Goal: Information Seeking & Learning: Learn about a topic

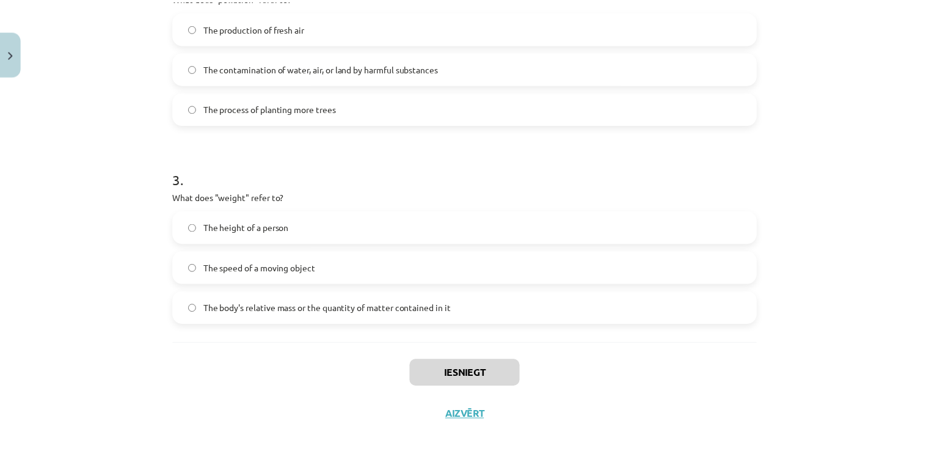
scroll to position [508, 0]
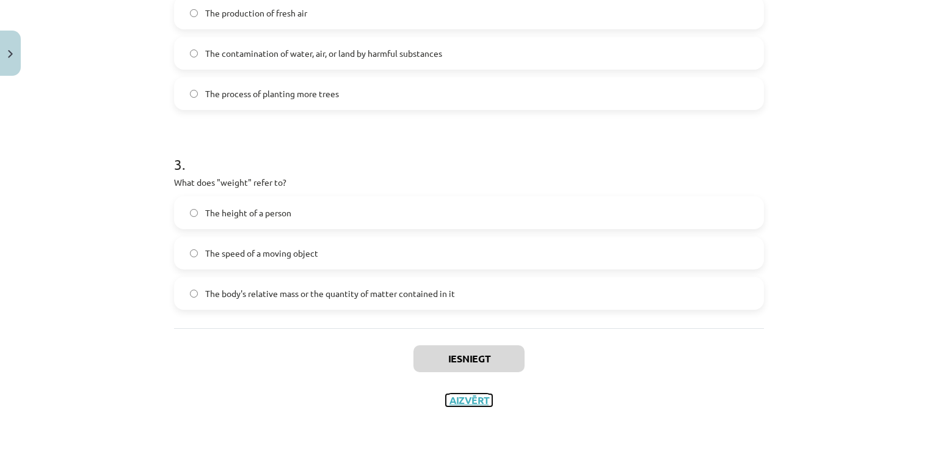
click at [470, 399] on button "Aizvērt" at bounding box center [469, 400] width 46 height 12
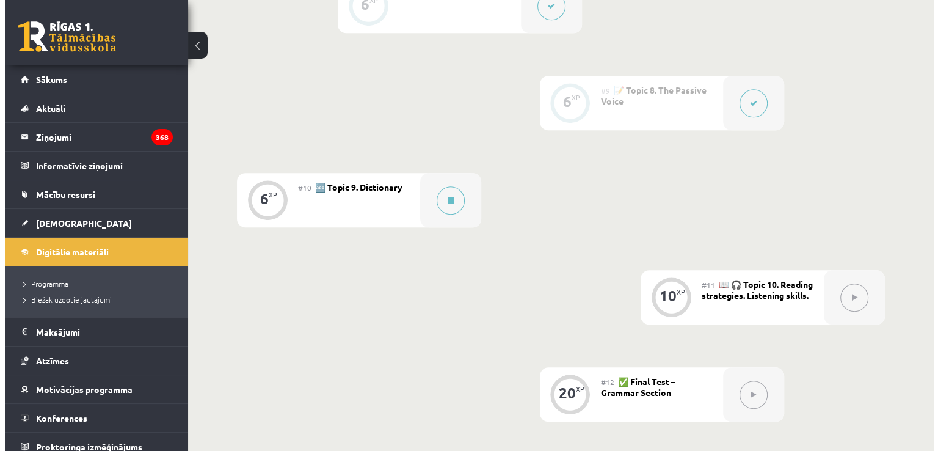
scroll to position [1048, 0]
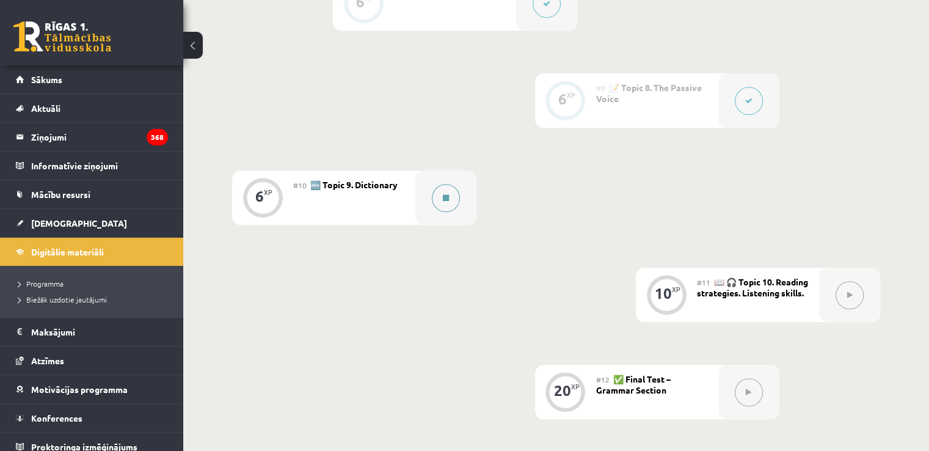
click at [445, 199] on icon at bounding box center [446, 197] width 6 height 7
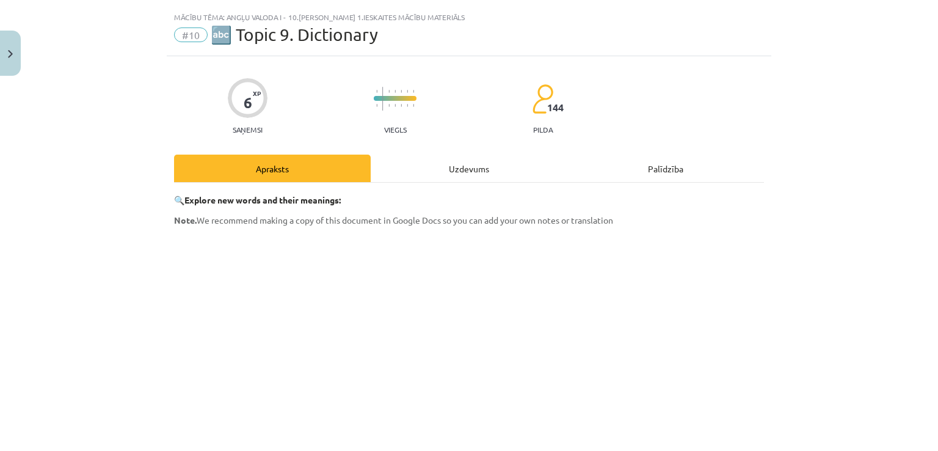
scroll to position [0, 0]
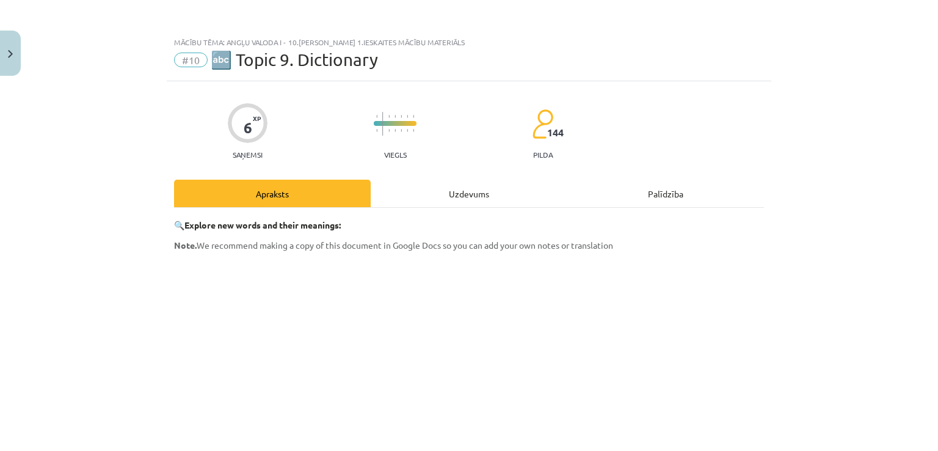
click at [462, 192] on div "Uzdevums" at bounding box center [469, 193] width 197 height 27
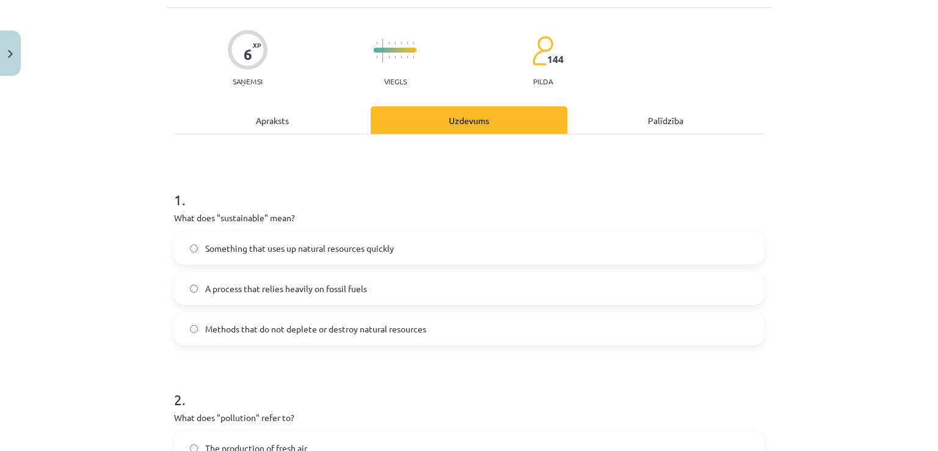
scroll to position [73, 0]
drag, startPoint x: 169, startPoint y: 217, endPoint x: 291, endPoint y: 218, distance: 122.1
click at [291, 218] on p "What does "sustainable" mean?" at bounding box center [469, 218] width 590 height 13
copy p "What does "sustainable" mean?"
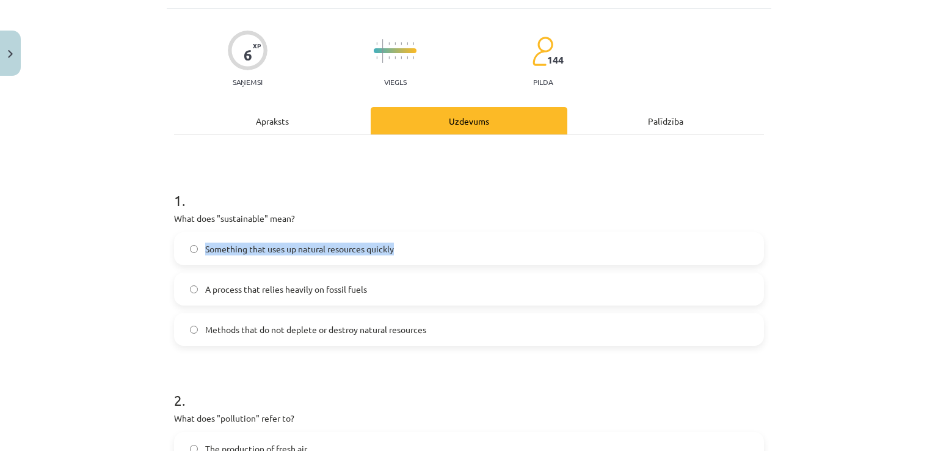
drag, startPoint x: 153, startPoint y: 247, endPoint x: 410, endPoint y: 257, distance: 257.8
click at [410, 257] on div "Mācību tēma: Angļu valoda i - 10.[PERSON_NAME] 1.ieskaites mācību materiāls #10…" at bounding box center [469, 225] width 938 height 451
copy label "Something that uses up natural resources quickly"
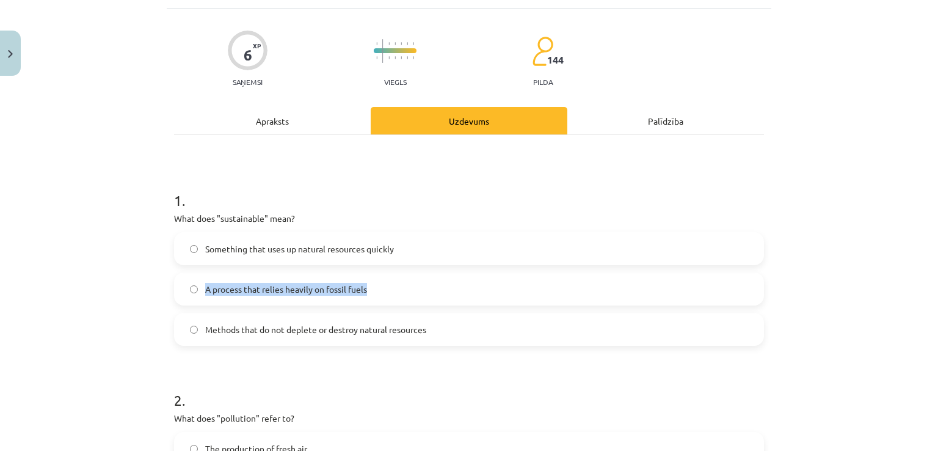
drag, startPoint x: 151, startPoint y: 294, endPoint x: 462, endPoint y: 285, distance: 310.3
click at [462, 285] on div "Mācību tēma: Angļu valoda i - 10.[PERSON_NAME] 1.ieskaites mācību materiāls #10…" at bounding box center [469, 225] width 938 height 451
copy label "A process that relies heavily on fossil fuels"
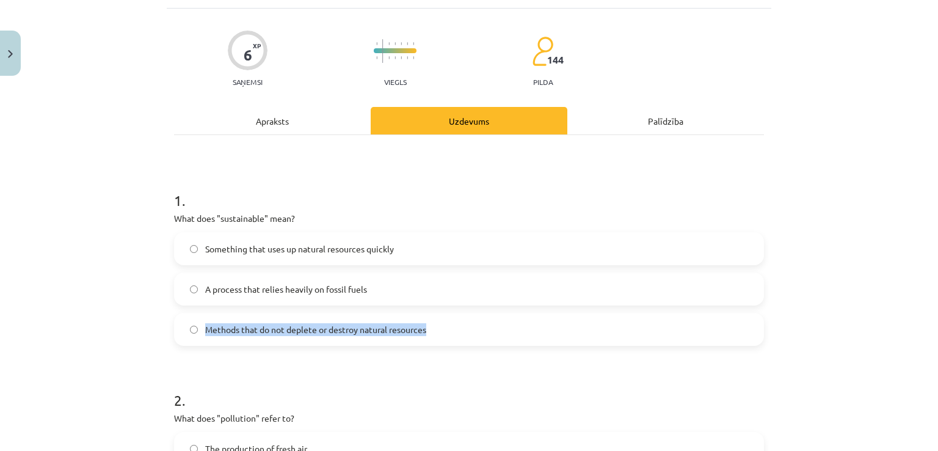
drag, startPoint x: 169, startPoint y: 330, endPoint x: 434, endPoint y: 325, distance: 265.0
click at [434, 325] on div "Methods that do not deplete or destroy natural resources" at bounding box center [469, 329] width 590 height 33
copy label "Methods that do not deplete or destroy natural resources"
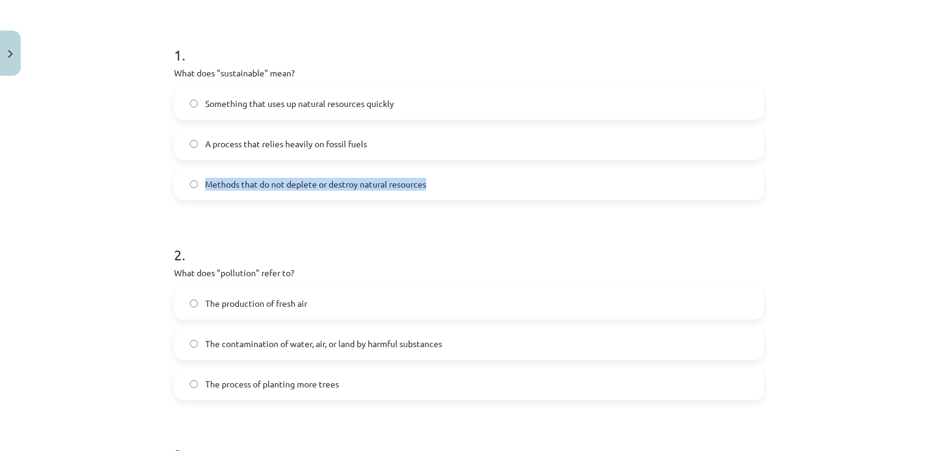
scroll to position [219, 0]
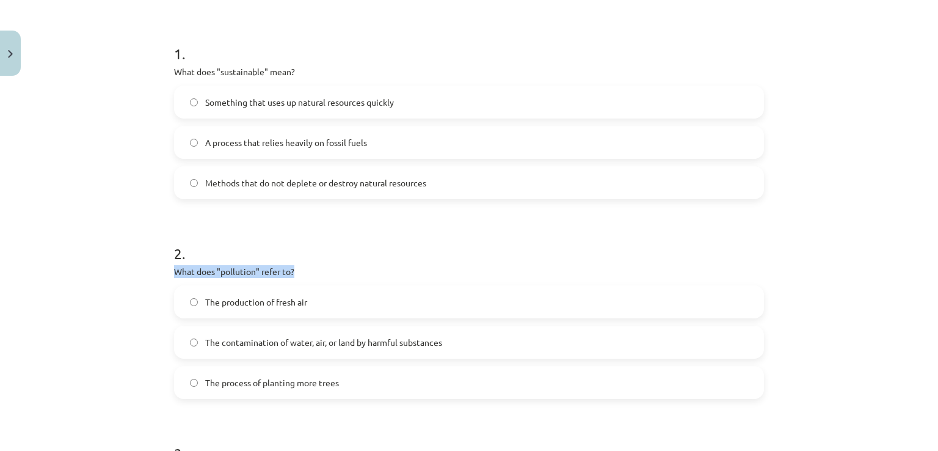
drag, startPoint x: 166, startPoint y: 272, endPoint x: 317, endPoint y: 266, distance: 150.9
click at [317, 266] on div "6 XP Saņemsi Viegls 144 pilda Apraksts Uzdevums Palīdzība 1 . What does "sustai…" at bounding box center [469, 285] width 604 height 847
copy p "What does "pollution" refer to?"
drag, startPoint x: 154, startPoint y: 300, endPoint x: 360, endPoint y: 308, distance: 205.9
click at [360, 308] on div "Mācību tēma: Angļu valoda i - 10.[PERSON_NAME] 1.ieskaites mācību materiāls #10…" at bounding box center [469, 225] width 938 height 451
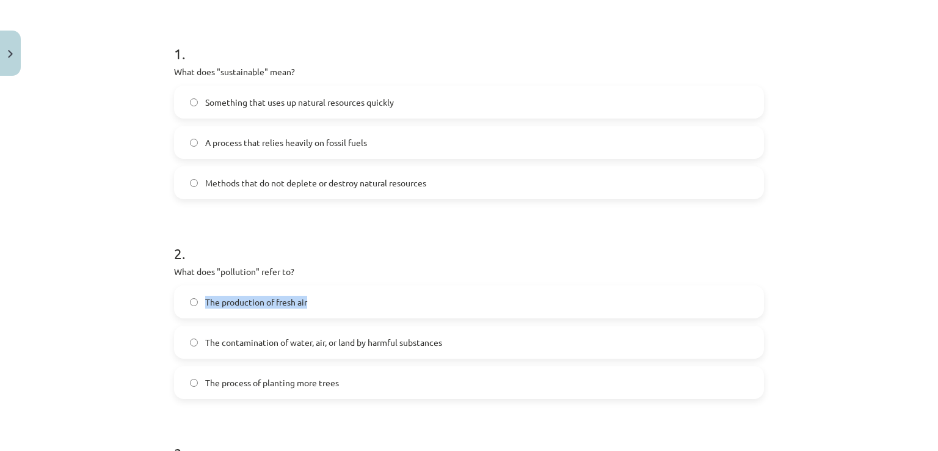
copy label "The production of fresh air"
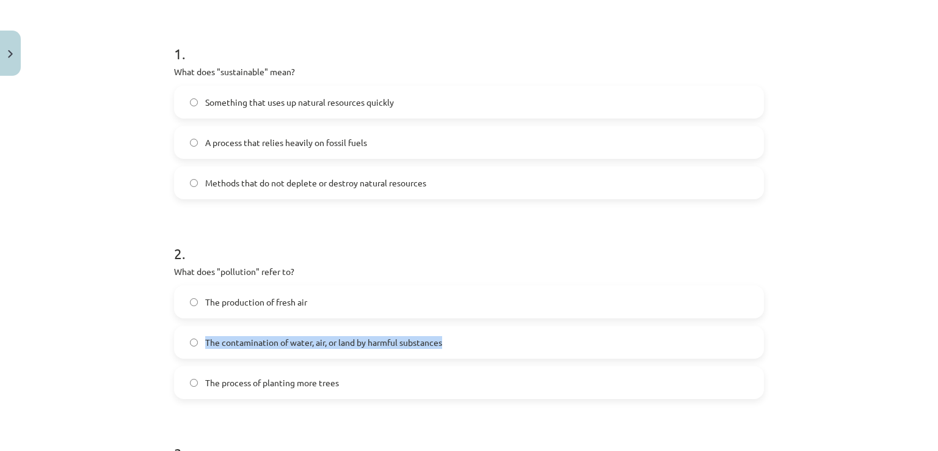
drag, startPoint x: 170, startPoint y: 342, endPoint x: 550, endPoint y: 333, distance: 380.5
click at [550, 333] on label "The contamination of water, air, or land by harmful substances" at bounding box center [468, 342] width 587 height 31
copy label "The contamination of water, air, or land by harmful substances"
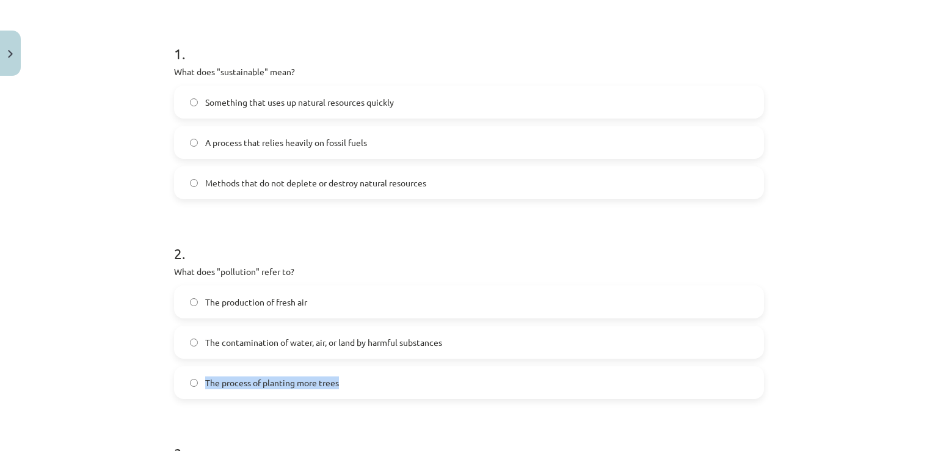
drag, startPoint x: 164, startPoint y: 382, endPoint x: 519, endPoint y: 371, distance: 355.5
click at [519, 371] on div "6 XP Saņemsi Viegls 144 pilda Apraksts Uzdevums Palīdzība 1 . What does "sustai…" at bounding box center [469, 285] width 604 height 847
copy label "The process of planting more trees"
click at [102, 373] on div "Mācību tēma: Angļu valoda i - 10.[PERSON_NAME] 1.ieskaites mācību materiāls #10…" at bounding box center [469, 225] width 938 height 451
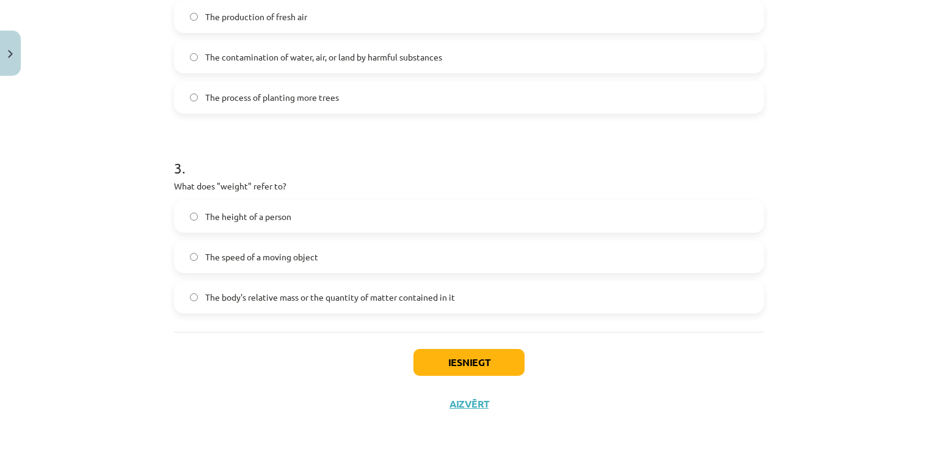
scroll to position [508, 0]
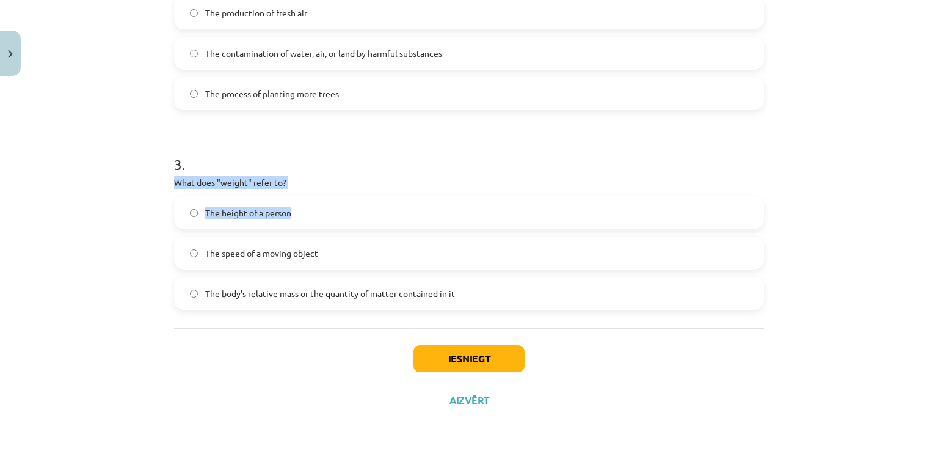
drag, startPoint x: 162, startPoint y: 180, endPoint x: 317, endPoint y: 189, distance: 155.3
click at [317, 189] on div "3 . What does "weight" refer to? The height of a person The speed of a moving o…" at bounding box center [469, 221] width 590 height 175
drag, startPoint x: 154, startPoint y: 180, endPoint x: 316, endPoint y: 176, distance: 162.5
click at [316, 176] on div "Mācību tēma: Angļu valoda i - 10.[PERSON_NAME] 1.ieskaites mācību materiāls #10…" at bounding box center [469, 225] width 938 height 451
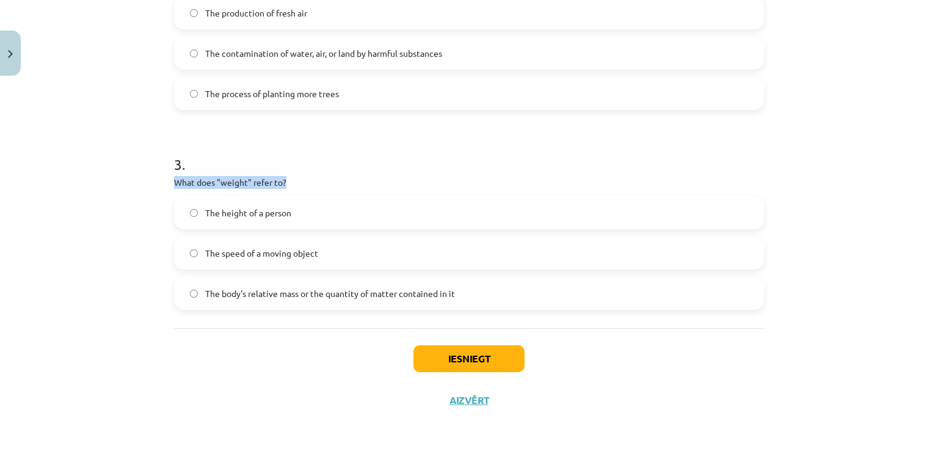
copy p "What does "weight" refer to?"
drag, startPoint x: 167, startPoint y: 211, endPoint x: 322, endPoint y: 217, distance: 155.2
copy label "The height of a person"
drag, startPoint x: 164, startPoint y: 250, endPoint x: 336, endPoint y: 263, distance: 173.3
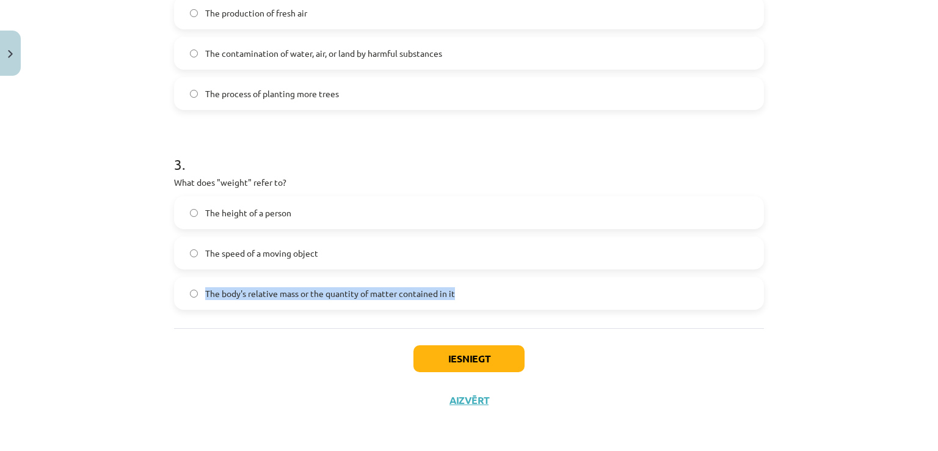
drag, startPoint x: 164, startPoint y: 289, endPoint x: 550, endPoint y: 277, distance: 386.1
click at [204, 334] on div "Iesniegt Aizvērt" at bounding box center [469, 370] width 590 height 85
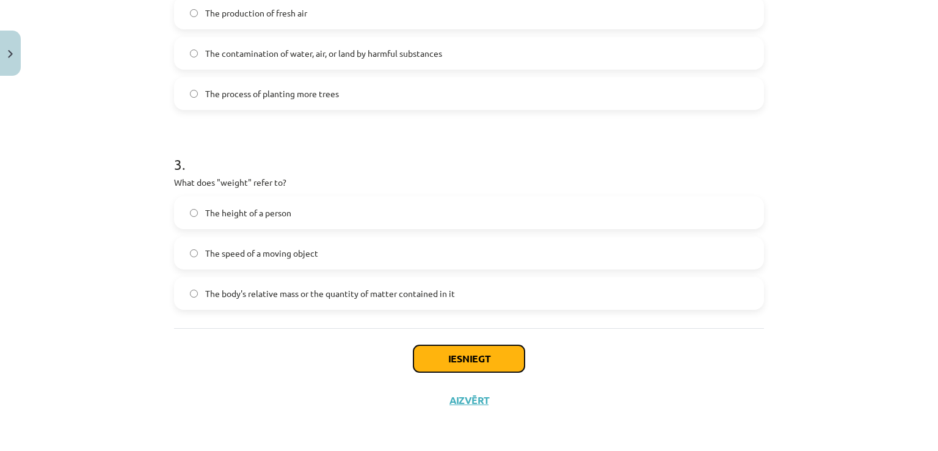
click at [451, 355] on button "Iesniegt" at bounding box center [468, 358] width 111 height 27
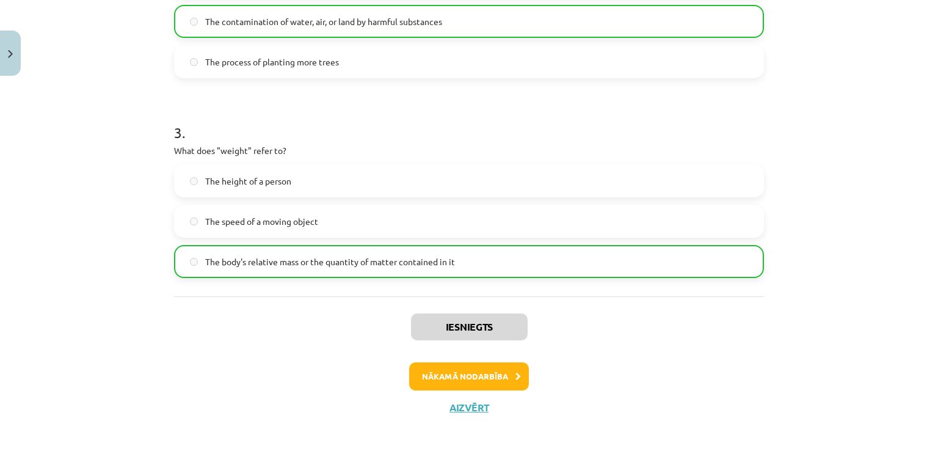
scroll to position [547, 0]
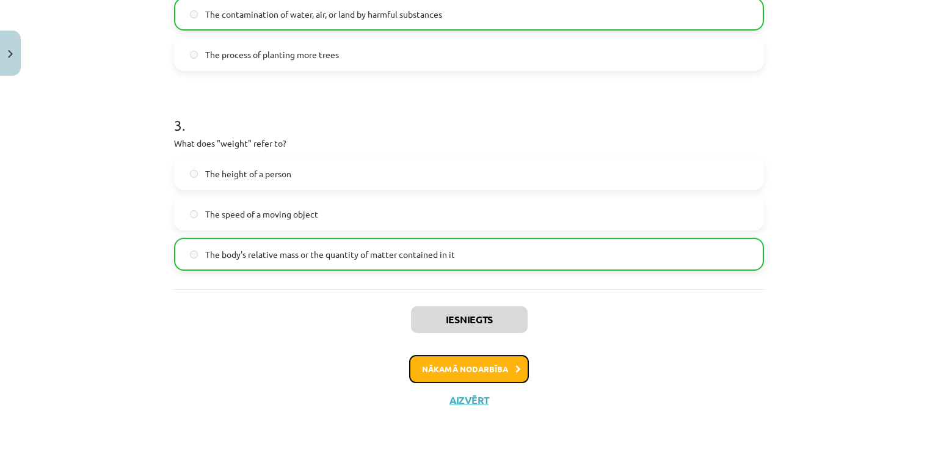
click at [435, 372] on button "Nākamā nodarbība" at bounding box center [469, 369] width 120 height 28
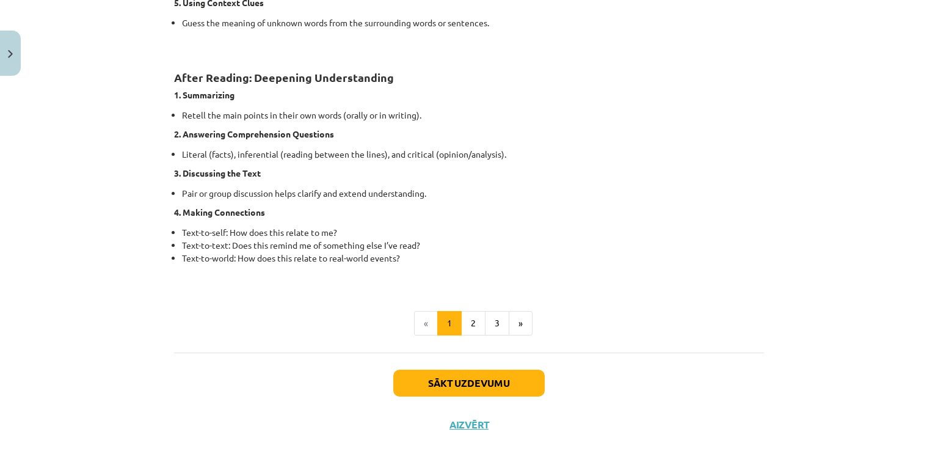
scroll to position [937, 0]
click at [468, 319] on button "2" at bounding box center [473, 322] width 24 height 24
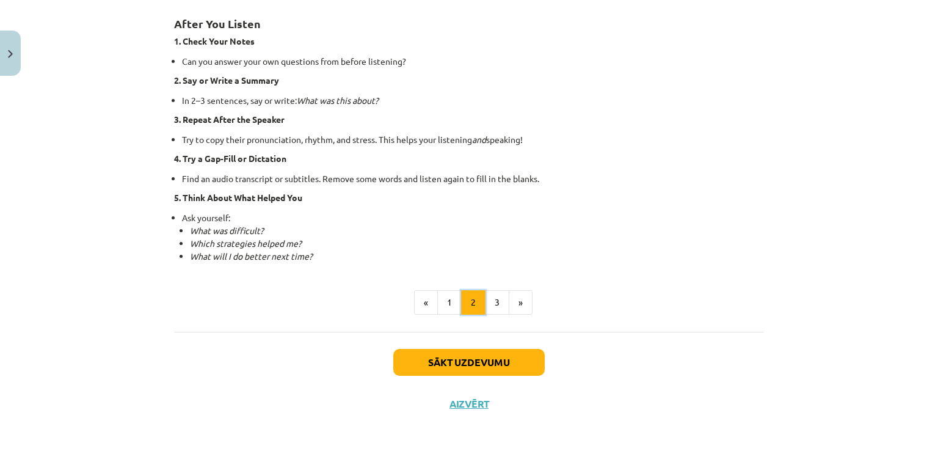
scroll to position [863, 0]
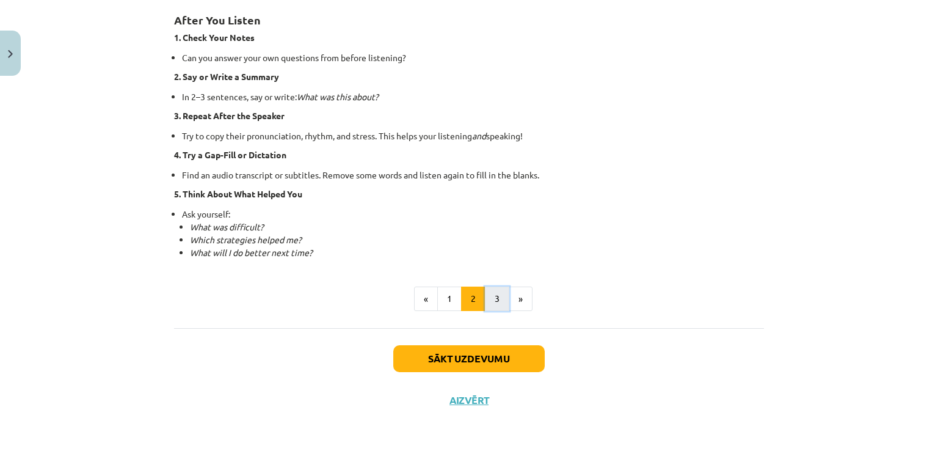
click at [497, 296] on button "3" at bounding box center [497, 298] width 24 height 24
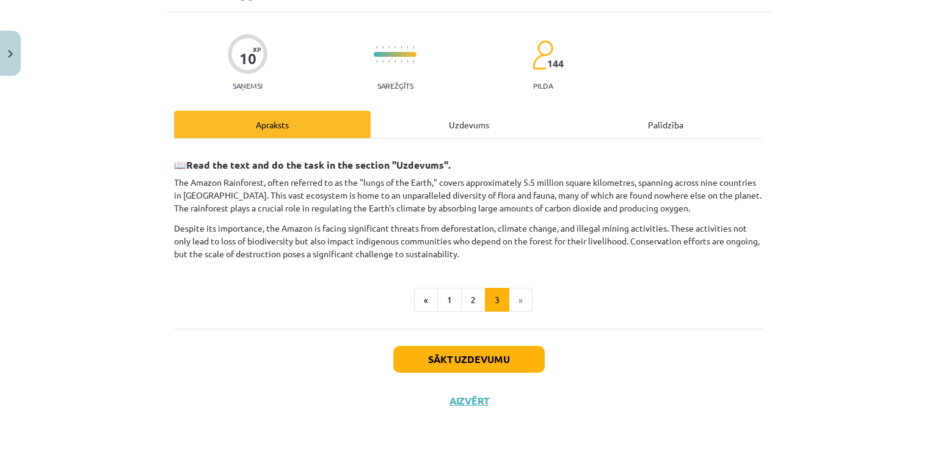
click at [461, 118] on div "Uzdevums" at bounding box center [469, 124] width 197 height 27
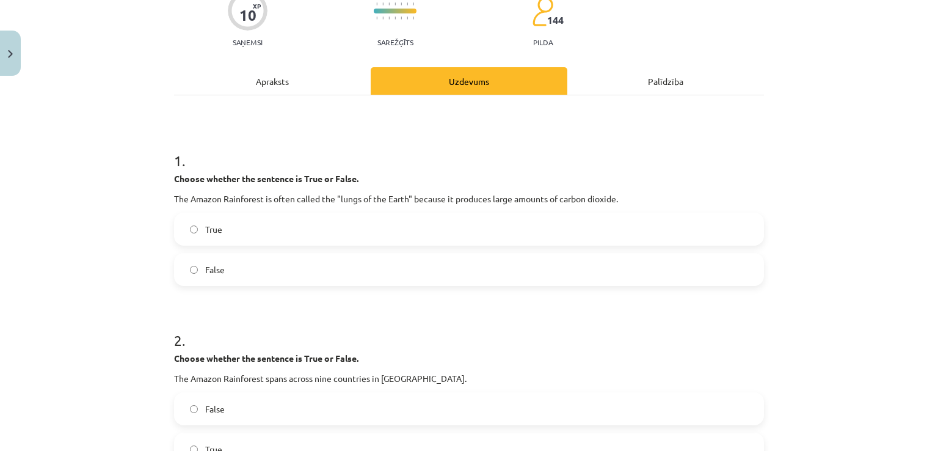
scroll to position [114, 0]
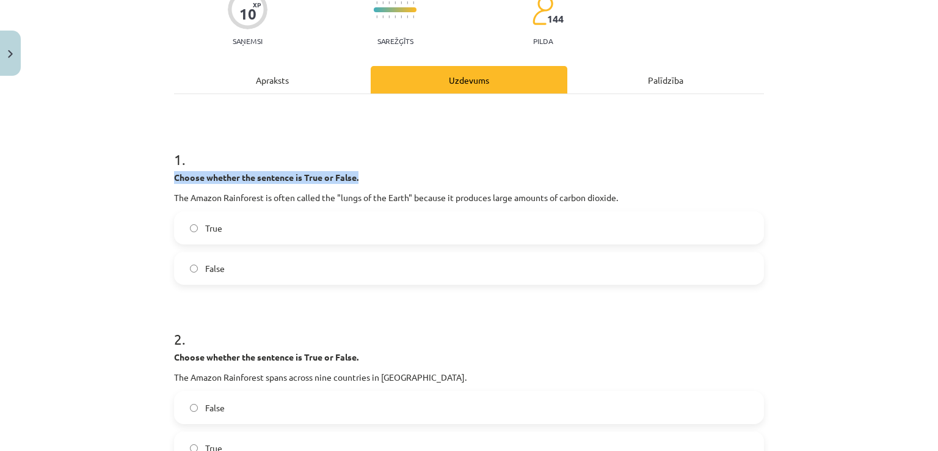
drag, startPoint x: 156, startPoint y: 175, endPoint x: 416, endPoint y: 174, distance: 259.5
click at [416, 174] on div "Mācību tēma: Angļu valoda i - 10.[PERSON_NAME] 1.ieskaites mācību materiāls #11…" at bounding box center [469, 225] width 938 height 451
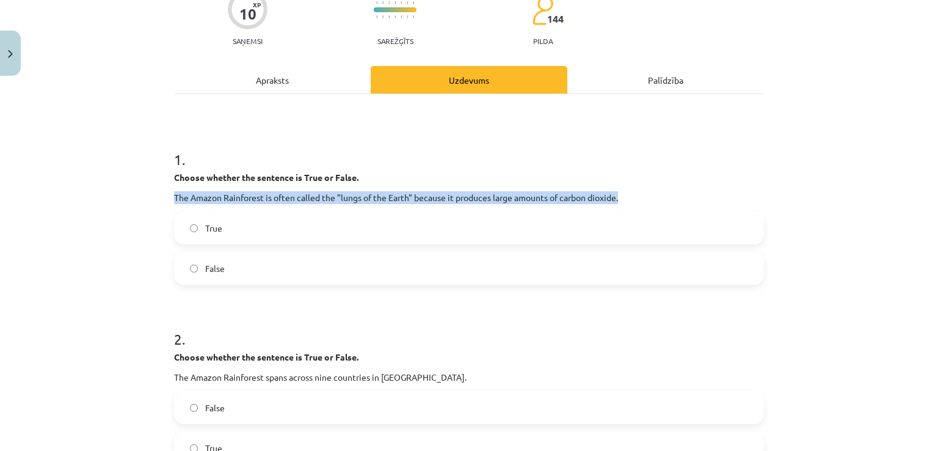
drag, startPoint x: 159, startPoint y: 196, endPoint x: 637, endPoint y: 189, distance: 478.1
click at [637, 189] on div "Mācību tēma: Angļu valoda i - 10.[PERSON_NAME] 1.ieskaites mācību materiāls #11…" at bounding box center [469, 225] width 938 height 451
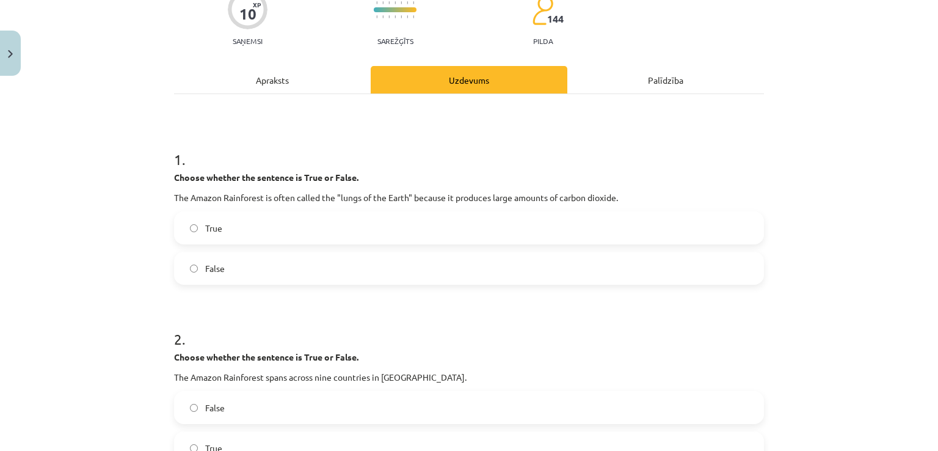
click at [127, 254] on div "Mācību tēma: Angļu valoda i - 10.[PERSON_NAME] 1.ieskaites mācību materiāls #11…" at bounding box center [469, 225] width 938 height 451
drag, startPoint x: 164, startPoint y: 357, endPoint x: 384, endPoint y: 352, distance: 220.5
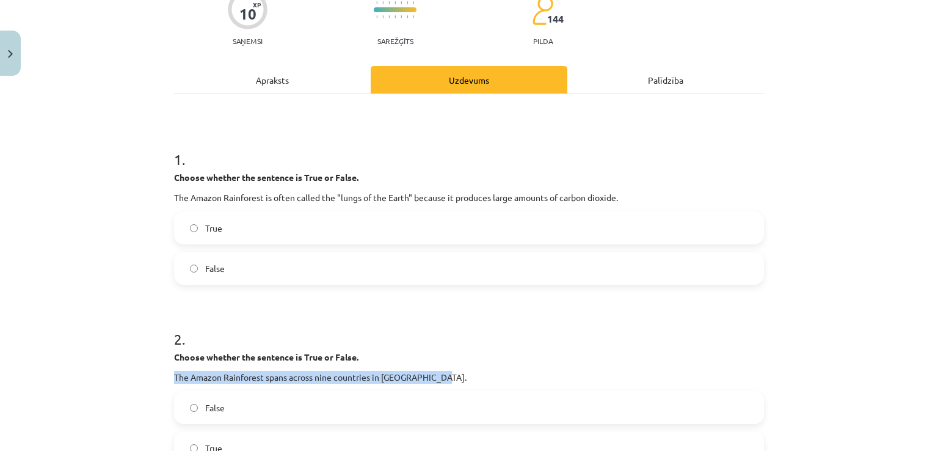
drag, startPoint x: 165, startPoint y: 374, endPoint x: 494, endPoint y: 376, distance: 329.1
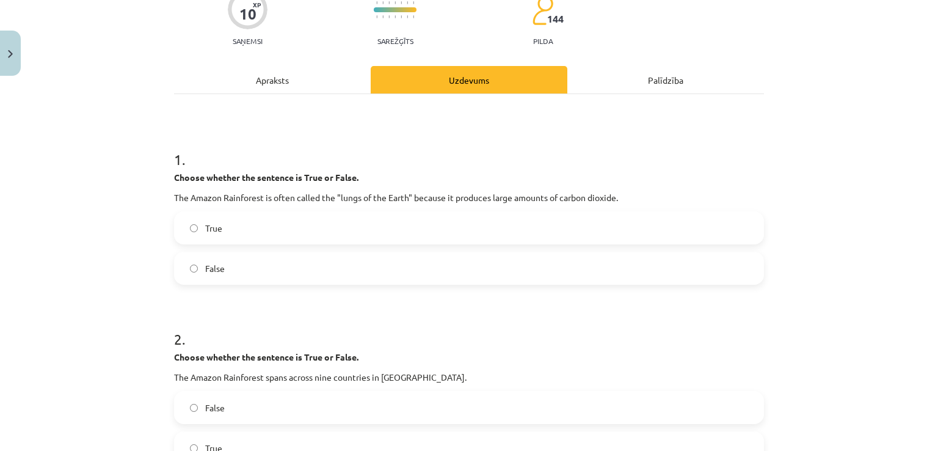
click at [113, 355] on div "Mācību tēma: Angļu valoda i - 10.[PERSON_NAME] 1.ieskaites mācību materiāls #11…" at bounding box center [469, 225] width 938 height 451
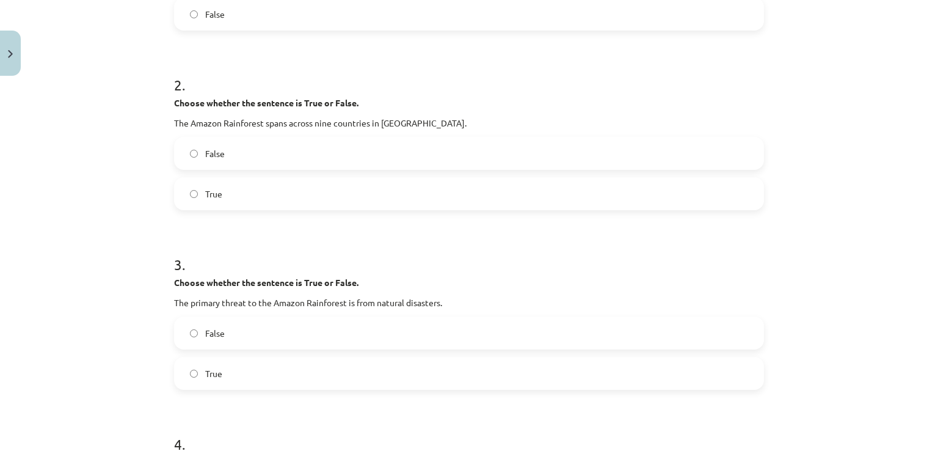
scroll to position [369, 0]
drag, startPoint x: 153, startPoint y: 301, endPoint x: 502, endPoint y: 307, distance: 349.3
click at [502, 307] on div "Mācību tēma: Angļu valoda i - 10.[PERSON_NAME] 1.ieskaites mācību materiāls #11…" at bounding box center [469, 225] width 938 height 451
click at [146, 336] on div "Mācību tēma: Angļu valoda i - 10.[PERSON_NAME] 1.ieskaites mācību materiāls #11…" at bounding box center [469, 225] width 938 height 451
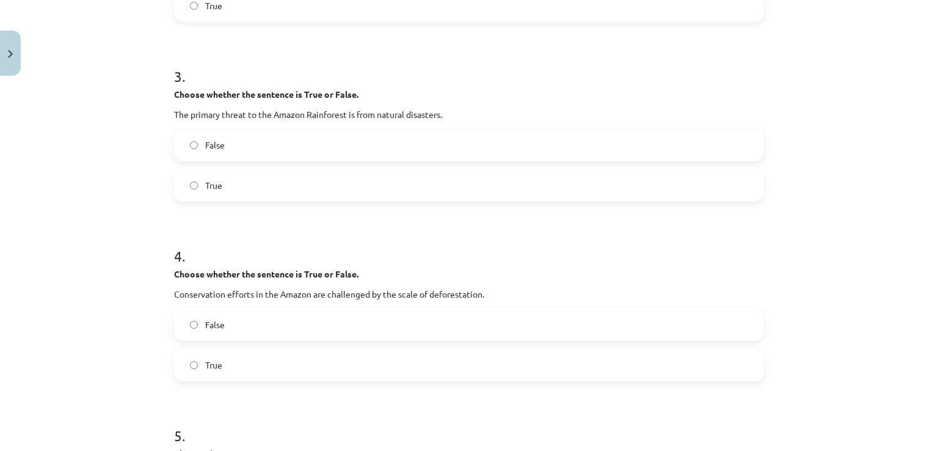
scroll to position [600, 0]
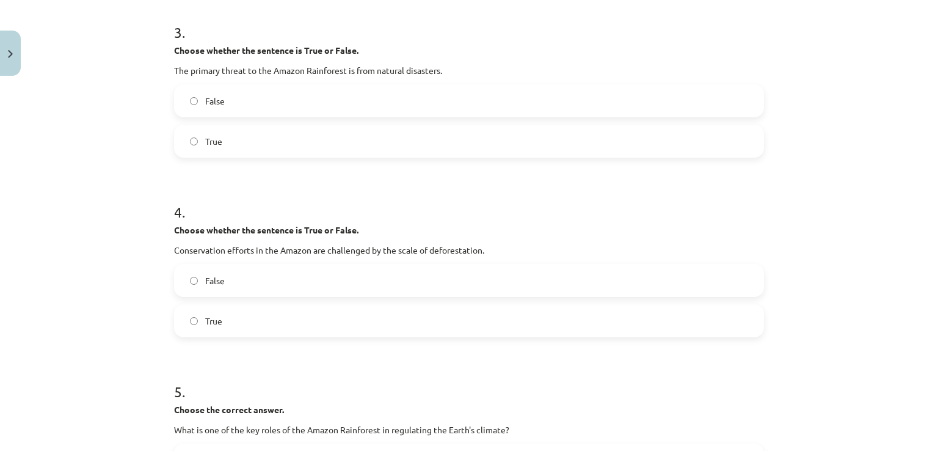
drag, startPoint x: 164, startPoint y: 249, endPoint x: 540, endPoint y: 250, distance: 375.5
click at [540, 250] on div "10 XP Saņemsi Sarežģīts 144 pilda Apraksts Uzdevums Palīdzība 1 . Choose whethe…" at bounding box center [469, 355] width 604 height 1747
click at [110, 294] on div "Mācību tēma: Angļu valoda i - 10.[PERSON_NAME] 1.ieskaites mācību materiāls #11…" at bounding box center [469, 225] width 938 height 451
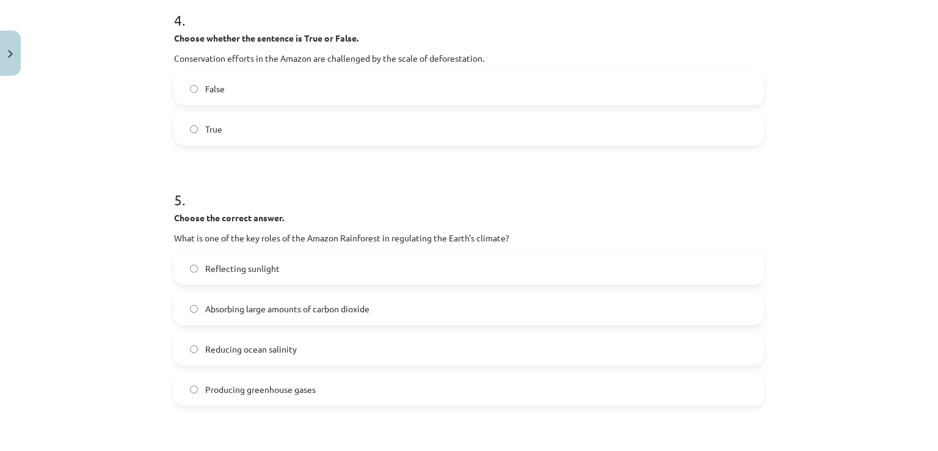
scroll to position [793, 0]
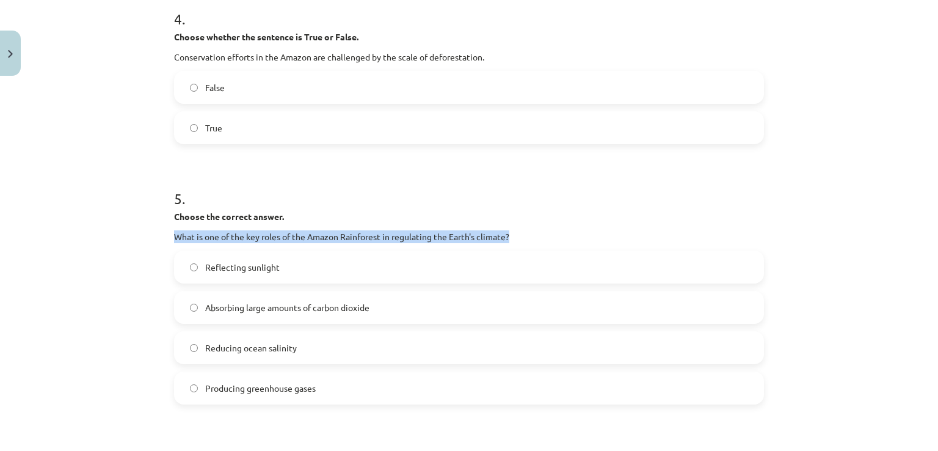
drag, startPoint x: 162, startPoint y: 236, endPoint x: 562, endPoint y: 237, distance: 399.9
click at [562, 237] on div "10 XP Saņemsi Sarežģīts 144 pilda Apraksts Uzdevums Palīdzība 1 . Choose whethe…" at bounding box center [469, 162] width 604 height 1747
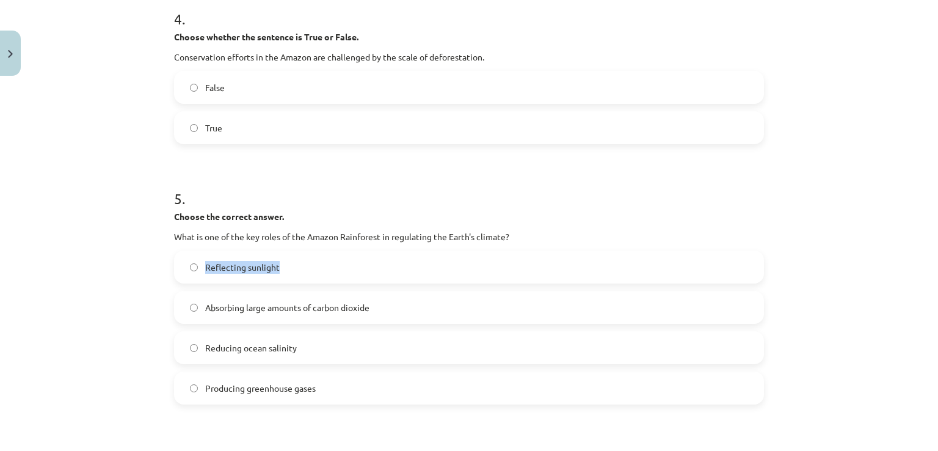
drag, startPoint x: 154, startPoint y: 267, endPoint x: 310, endPoint y: 275, distance: 156.5
click at [310, 275] on div "Mācību tēma: Angļu valoda i - 10.[PERSON_NAME] 1.ieskaites mācību materiāls #11…" at bounding box center [469, 225] width 938 height 451
drag, startPoint x: 149, startPoint y: 305, endPoint x: 403, endPoint y: 314, distance: 254.1
click at [403, 314] on div "Mācību tēma: Angļu valoda i - 10.[PERSON_NAME] 1.ieskaites mācību materiāls #11…" at bounding box center [469, 225] width 938 height 451
drag, startPoint x: 161, startPoint y: 347, endPoint x: 352, endPoint y: 351, distance: 190.5
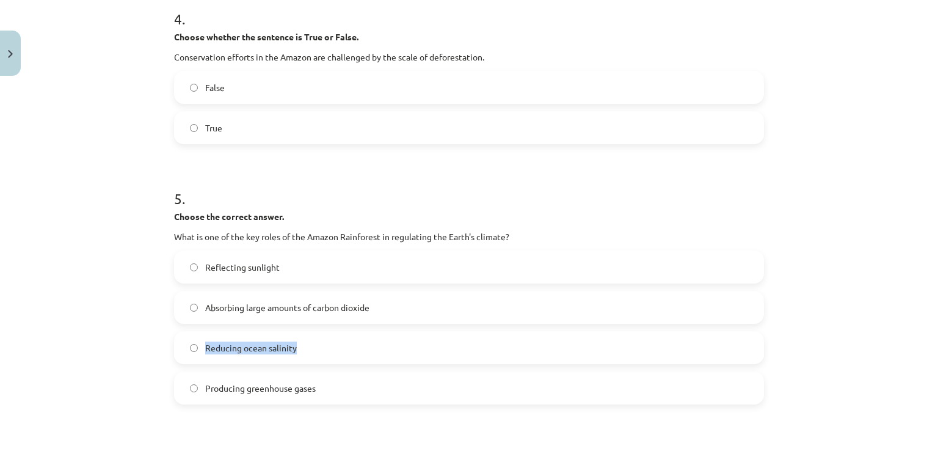
click at [352, 351] on div "10 XP Saņemsi Sarežģīts 144 pilda Apraksts Uzdevums Palīdzība 1 . Choose whethe…" at bounding box center [469, 162] width 604 height 1747
drag, startPoint x: 159, startPoint y: 386, endPoint x: 397, endPoint y: 405, distance: 238.9
click at [397, 405] on div "Mācību tēma: Angļu valoda i - 10.[PERSON_NAME] 1.ieskaites mācību materiāls #11…" at bounding box center [469, 225] width 938 height 451
click at [107, 330] on div "Mācību tēma: Angļu valoda i - 10.[PERSON_NAME] 1.ieskaites mācību materiāls #11…" at bounding box center [469, 225] width 938 height 451
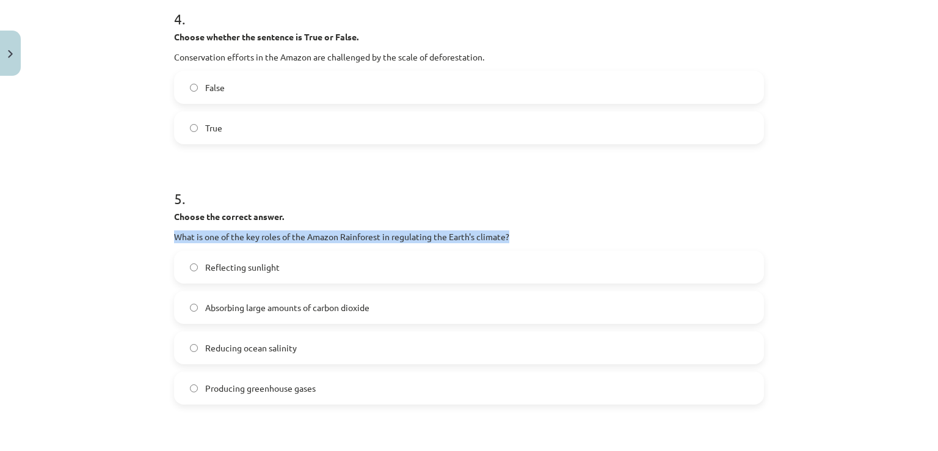
drag, startPoint x: 166, startPoint y: 236, endPoint x: 604, endPoint y: 232, distance: 438.4
click at [604, 232] on div "10 XP Saņemsi Sarežģīts 144 pilda Apraksts Uzdevums Palīdzība 1 . Choose whethe…" at bounding box center [469, 162] width 604 height 1747
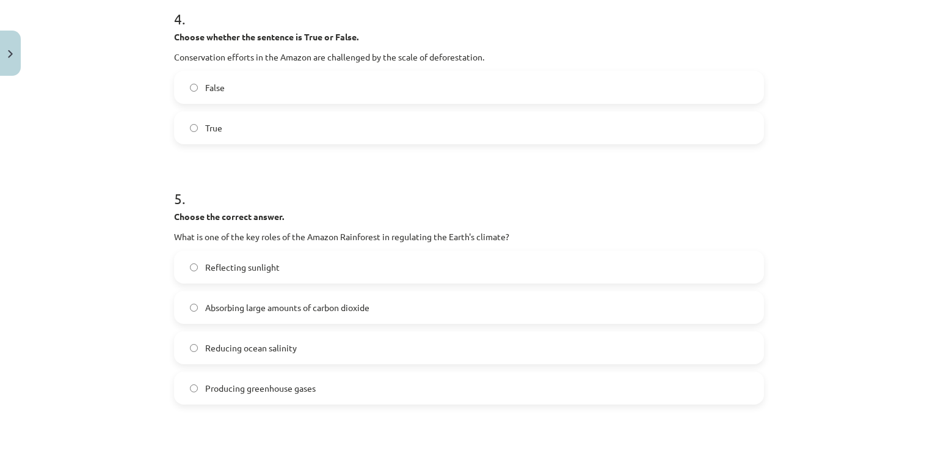
click at [119, 296] on div "Mācību tēma: Angļu valoda i - 10.[PERSON_NAME] 1.ieskaites mācību materiāls #11…" at bounding box center [469, 225] width 938 height 451
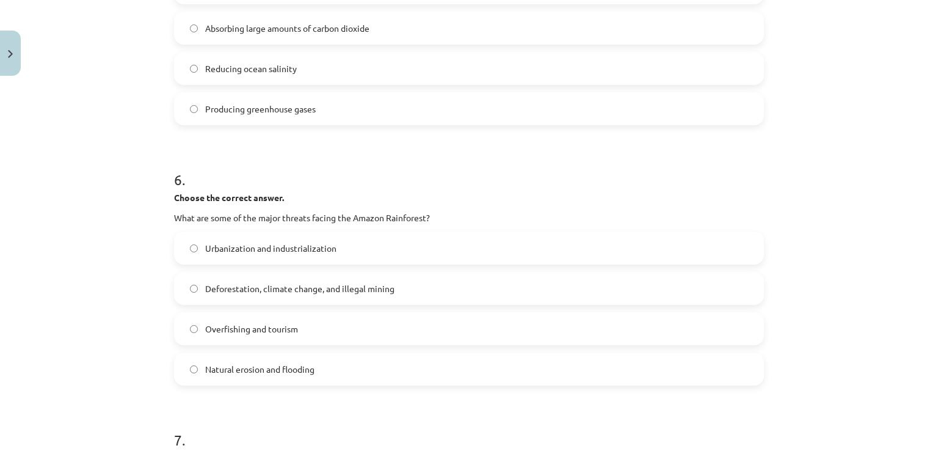
scroll to position [1072, 0]
drag, startPoint x: 164, startPoint y: 217, endPoint x: 507, endPoint y: 220, distance: 343.8
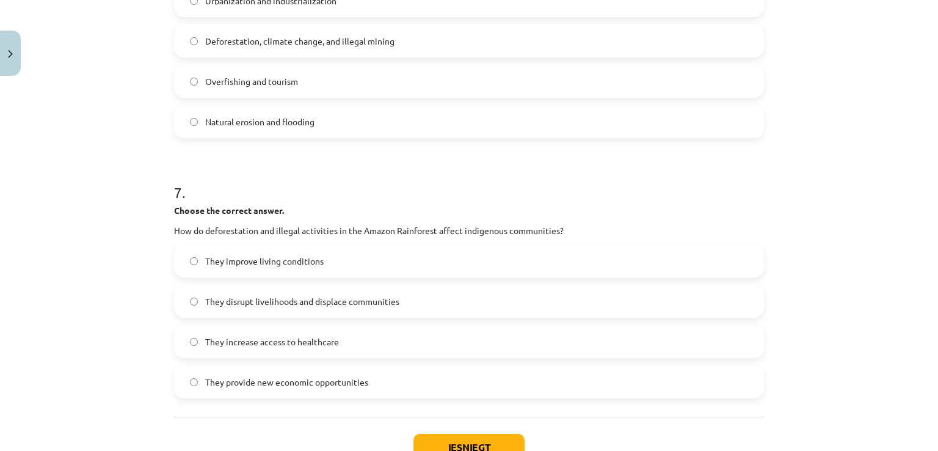
scroll to position [1321, 0]
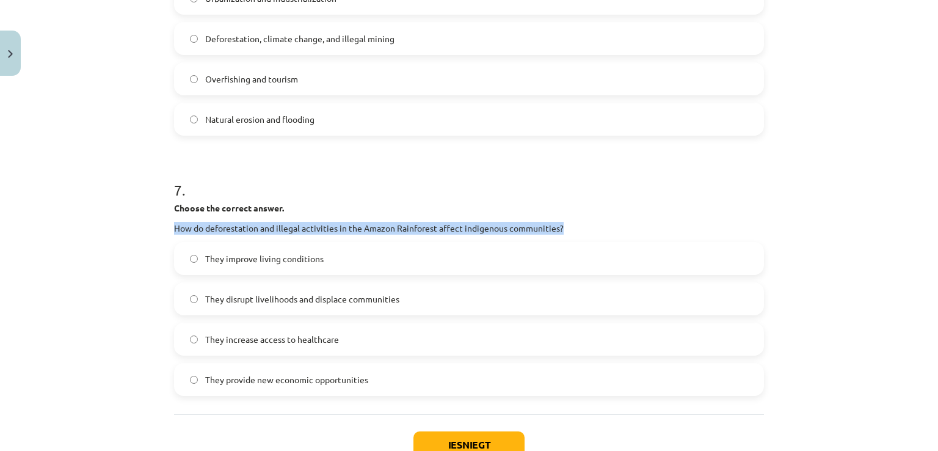
drag, startPoint x: 164, startPoint y: 228, endPoint x: 606, endPoint y: 228, distance: 442.0
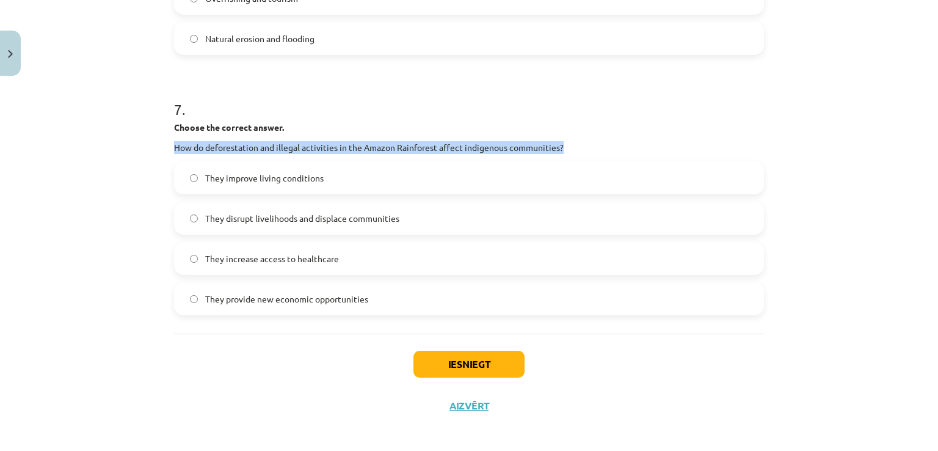
scroll to position [1407, 0]
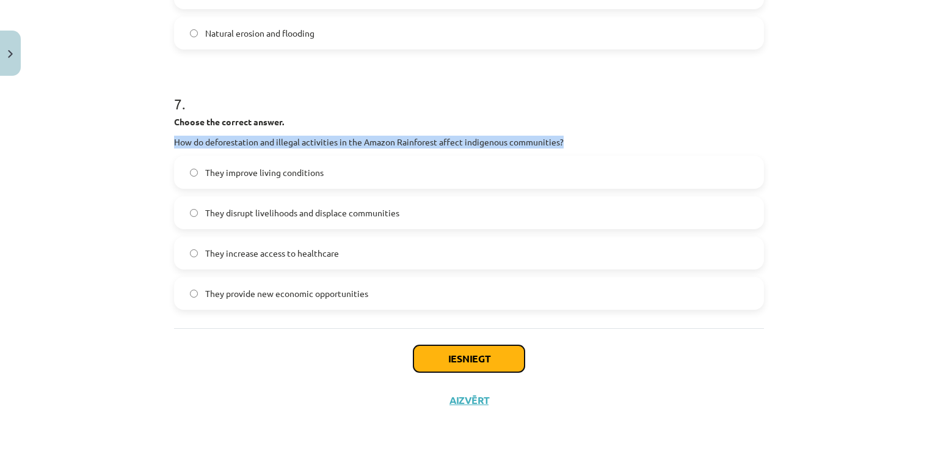
click at [455, 350] on button "Iesniegt" at bounding box center [468, 358] width 111 height 27
click at [108, 138] on div "Mācību tēma: Angļu valoda i - 10.[PERSON_NAME] 1.ieskaites mācību materiāls #11…" at bounding box center [469, 225] width 938 height 451
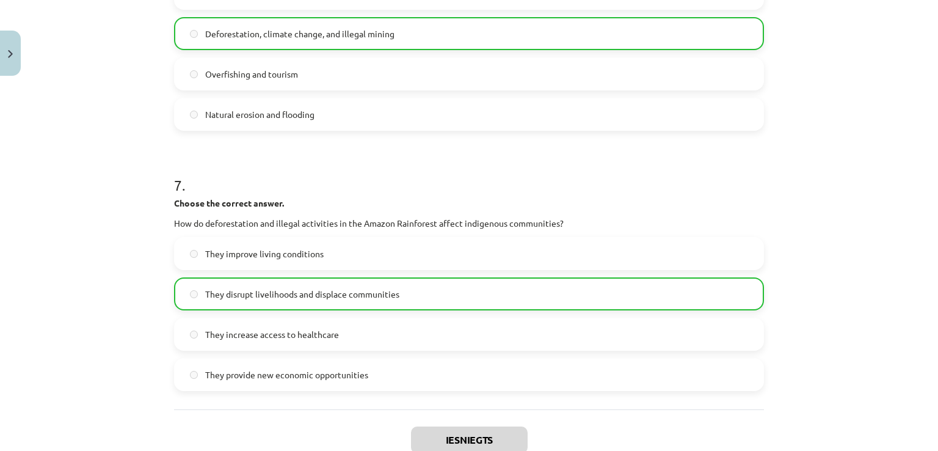
scroll to position [1446, 0]
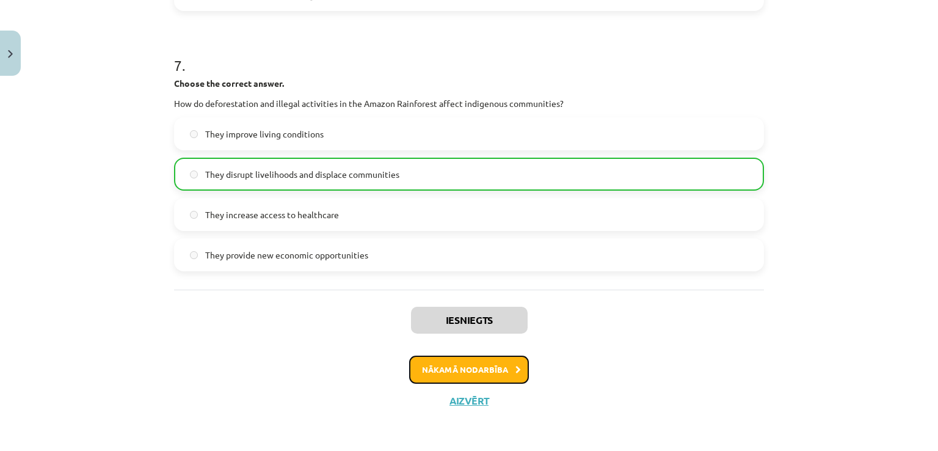
click at [425, 374] on button "Nākamā nodarbība" at bounding box center [469, 369] width 120 height 28
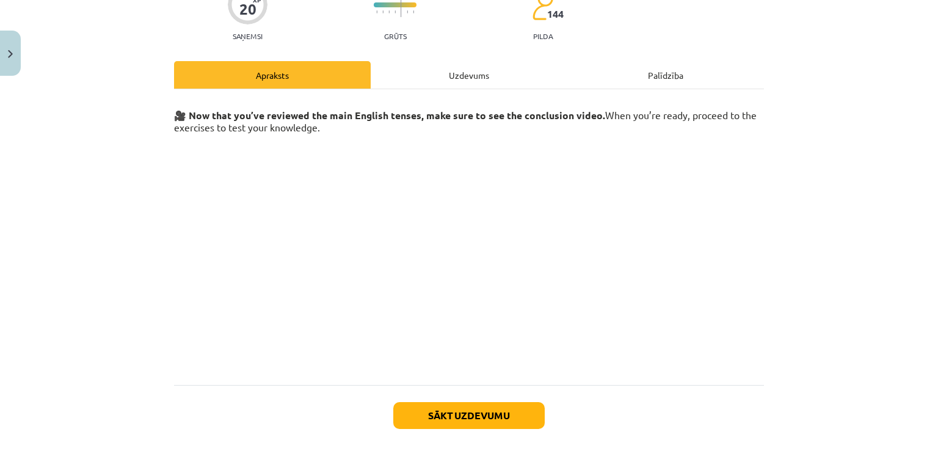
scroll to position [104, 0]
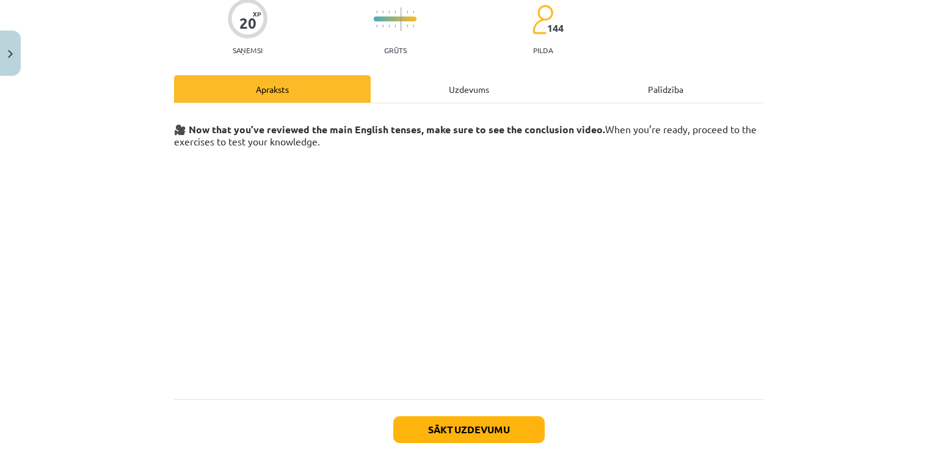
click at [459, 84] on div "Uzdevums" at bounding box center [469, 88] width 197 height 27
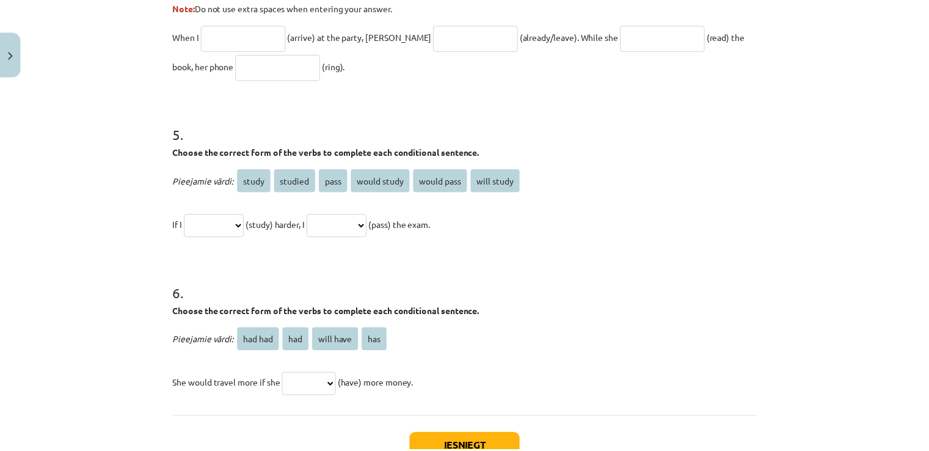
scroll to position [1048, 0]
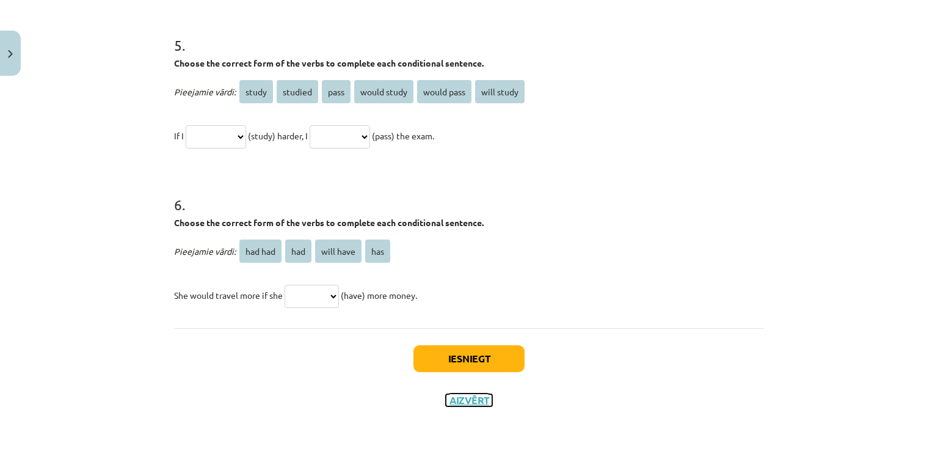
click at [459, 401] on button "Aizvērt" at bounding box center [469, 400] width 46 height 12
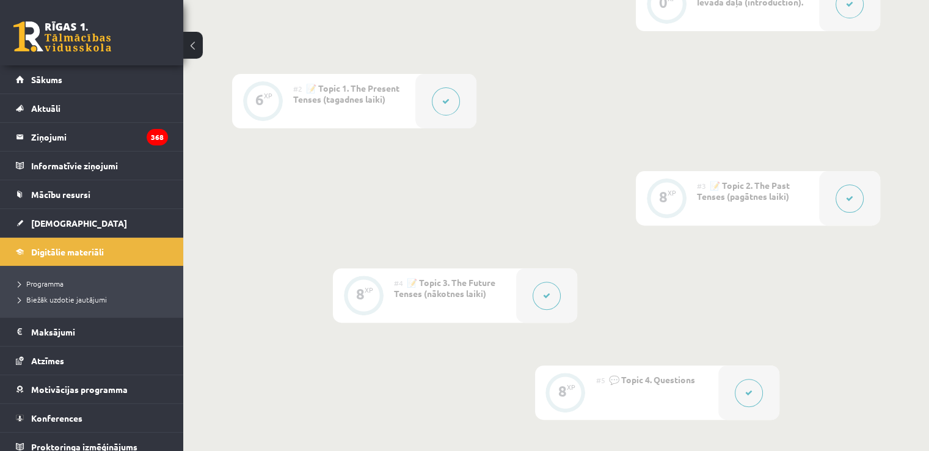
scroll to position [366, 0]
